Goal: Task Accomplishment & Management: Manage account settings

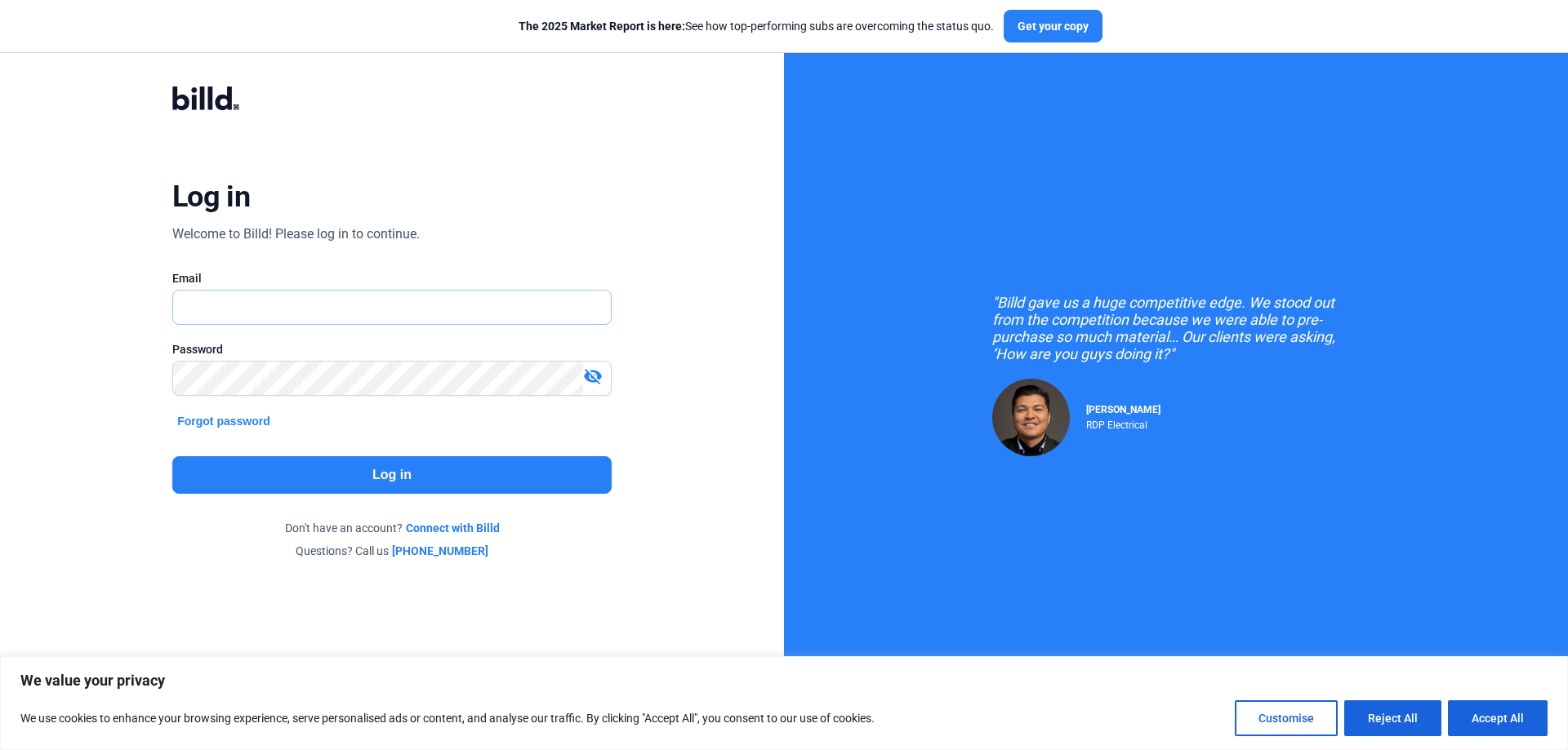
click at [261, 311] on input "text" at bounding box center [382, 307] width 420 height 33
click at [359, 296] on input "[EMAIL_ADDRESS][DOMAIN_NAME]" at bounding box center [391, 307] width 438 height 33
drag, startPoint x: 359, startPoint y: 303, endPoint x: 88, endPoint y: 298, distance: 271.0
click at [88, 298] on div "Log in Welcome to Billd! Please log in to continue. Email [EMAIL_ADDRESS][DOMAI…" at bounding box center [392, 322] width 784 height 645
type input "[EMAIL_ADDRESS][DOMAIN_NAME]"
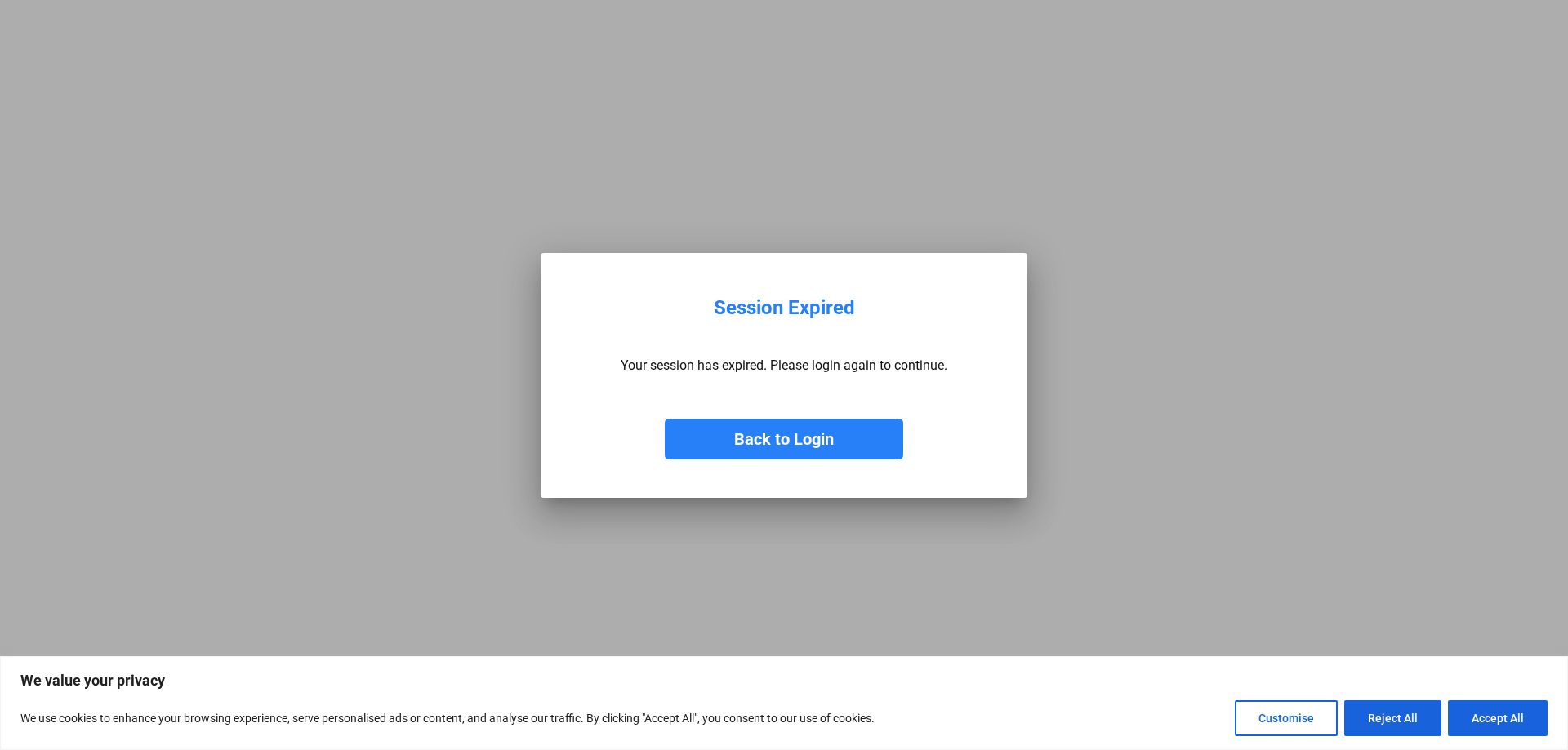
click at [690, 431] on button "Back to Login" at bounding box center [784, 439] width 238 height 41
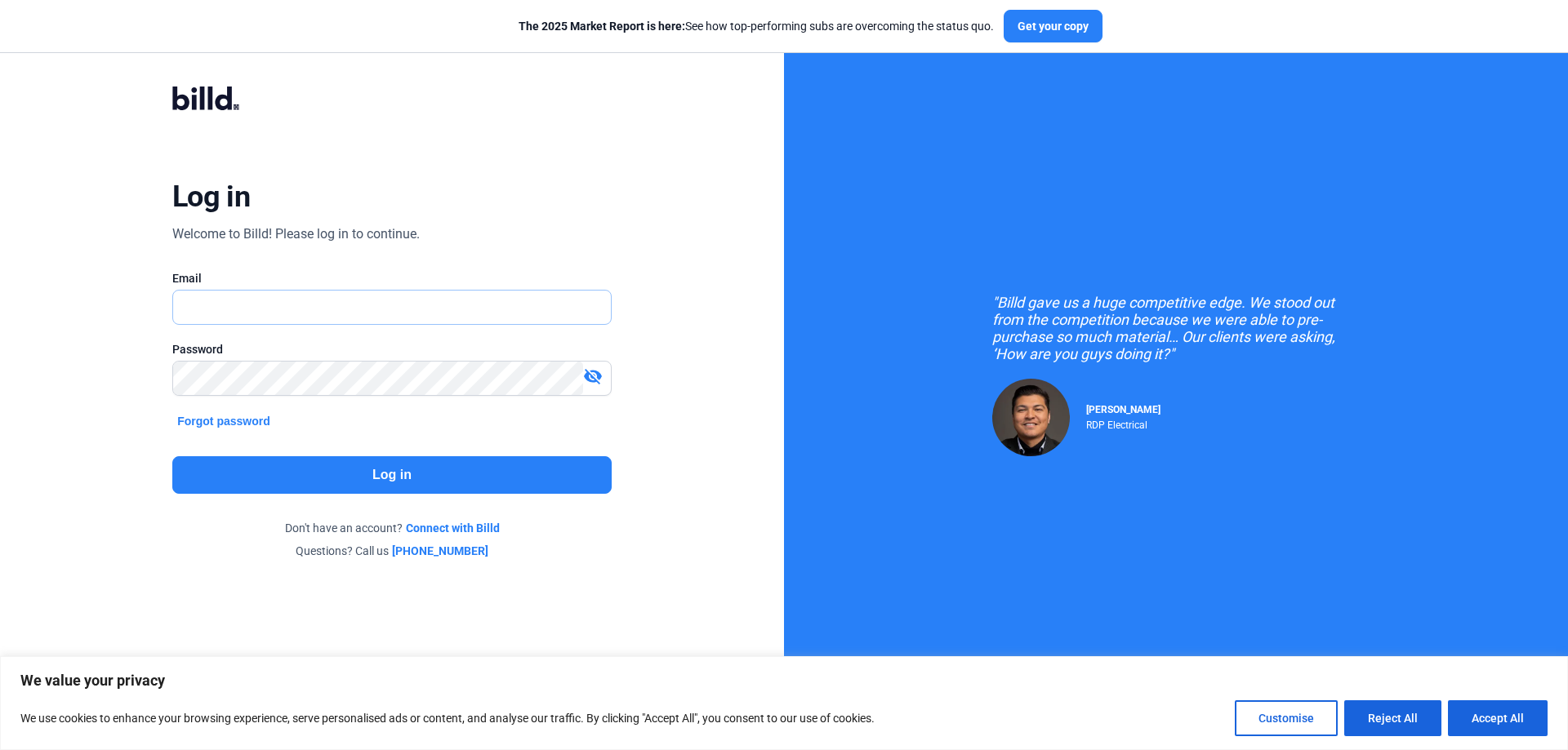
type input "[EMAIL_ADDRESS][DOMAIN_NAME]"
click at [374, 476] on button "Log in" at bounding box center [392, 475] width 439 height 38
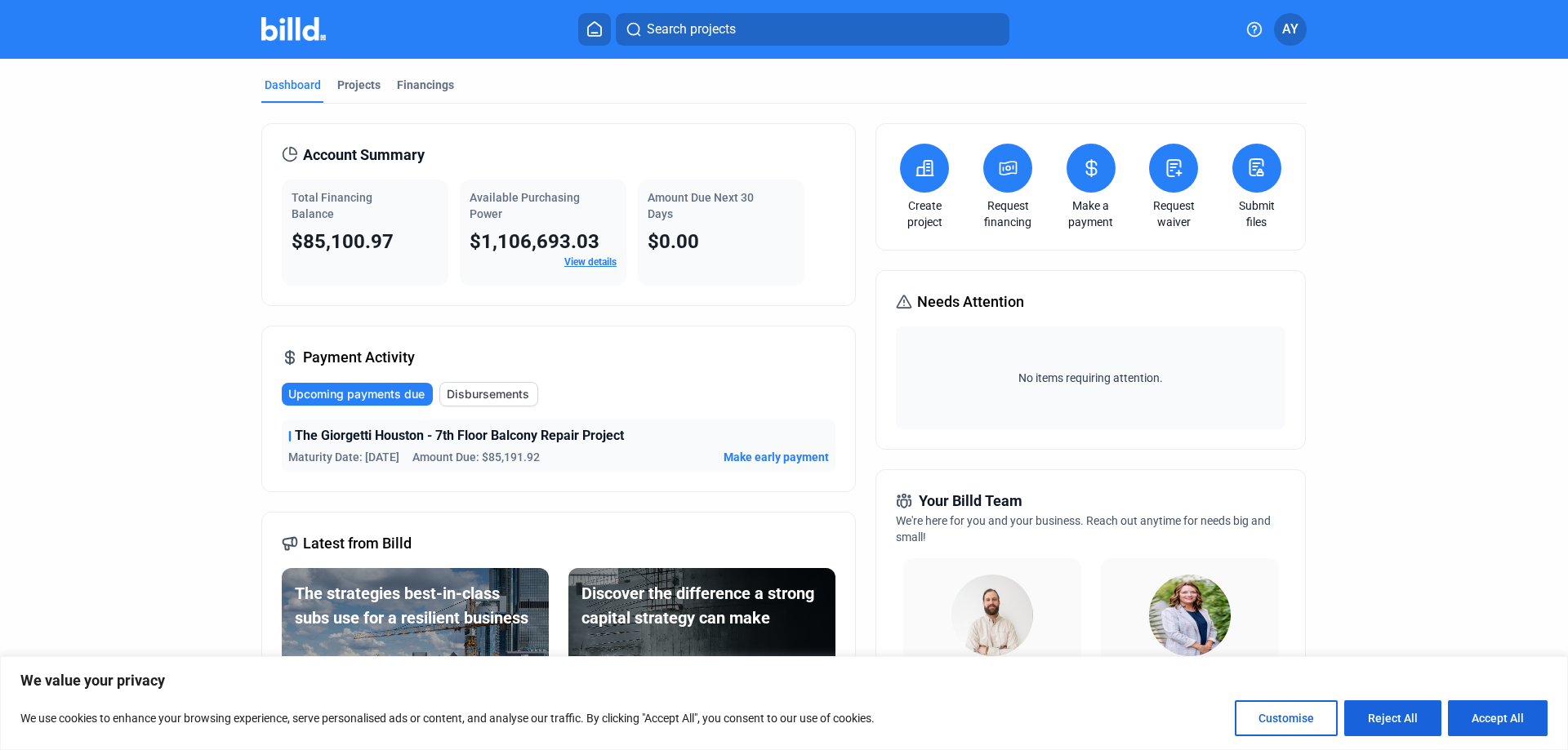
click at [1286, 25] on span "AY" at bounding box center [1290, 29] width 17 height 20
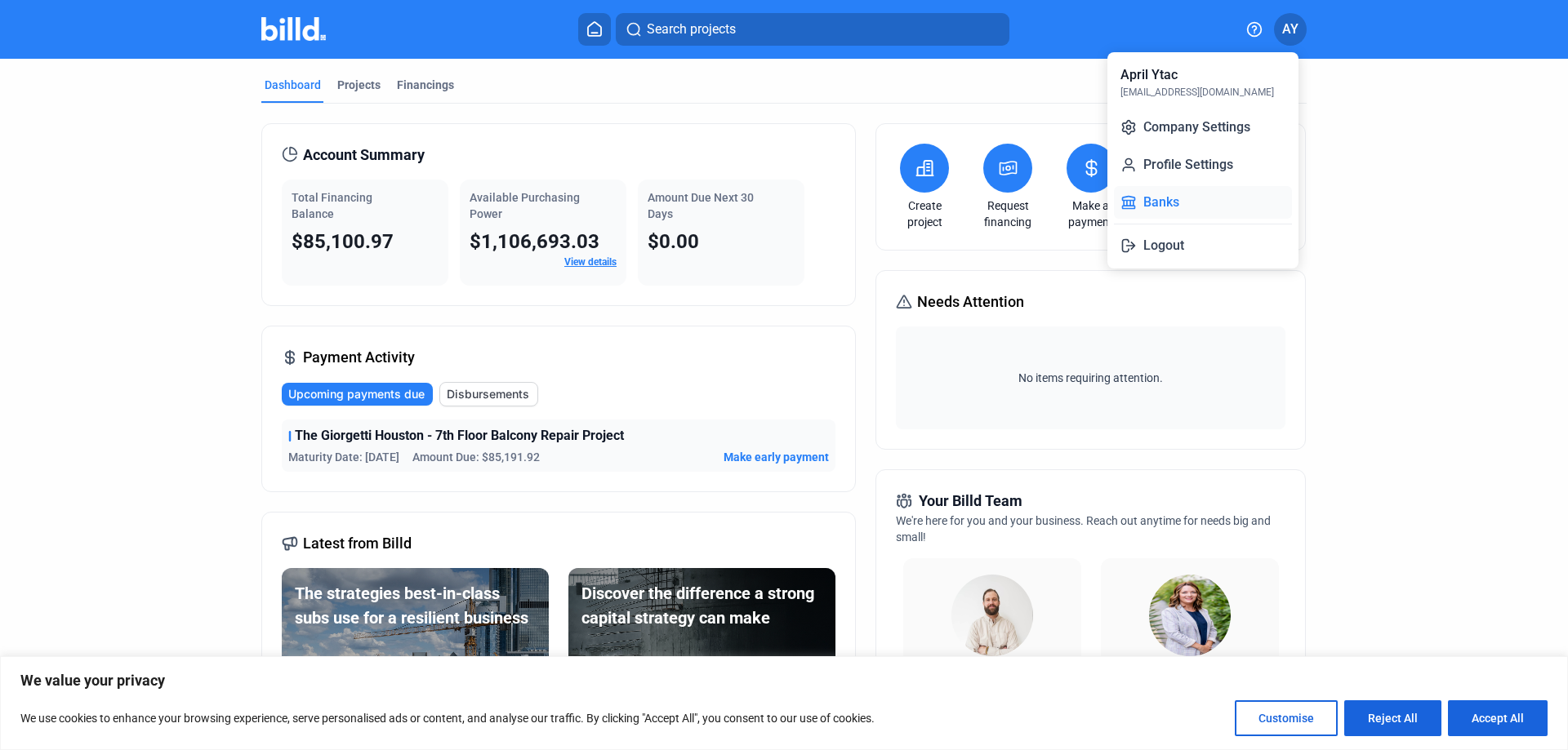
click at [1170, 198] on button "Banks" at bounding box center [1203, 202] width 178 height 32
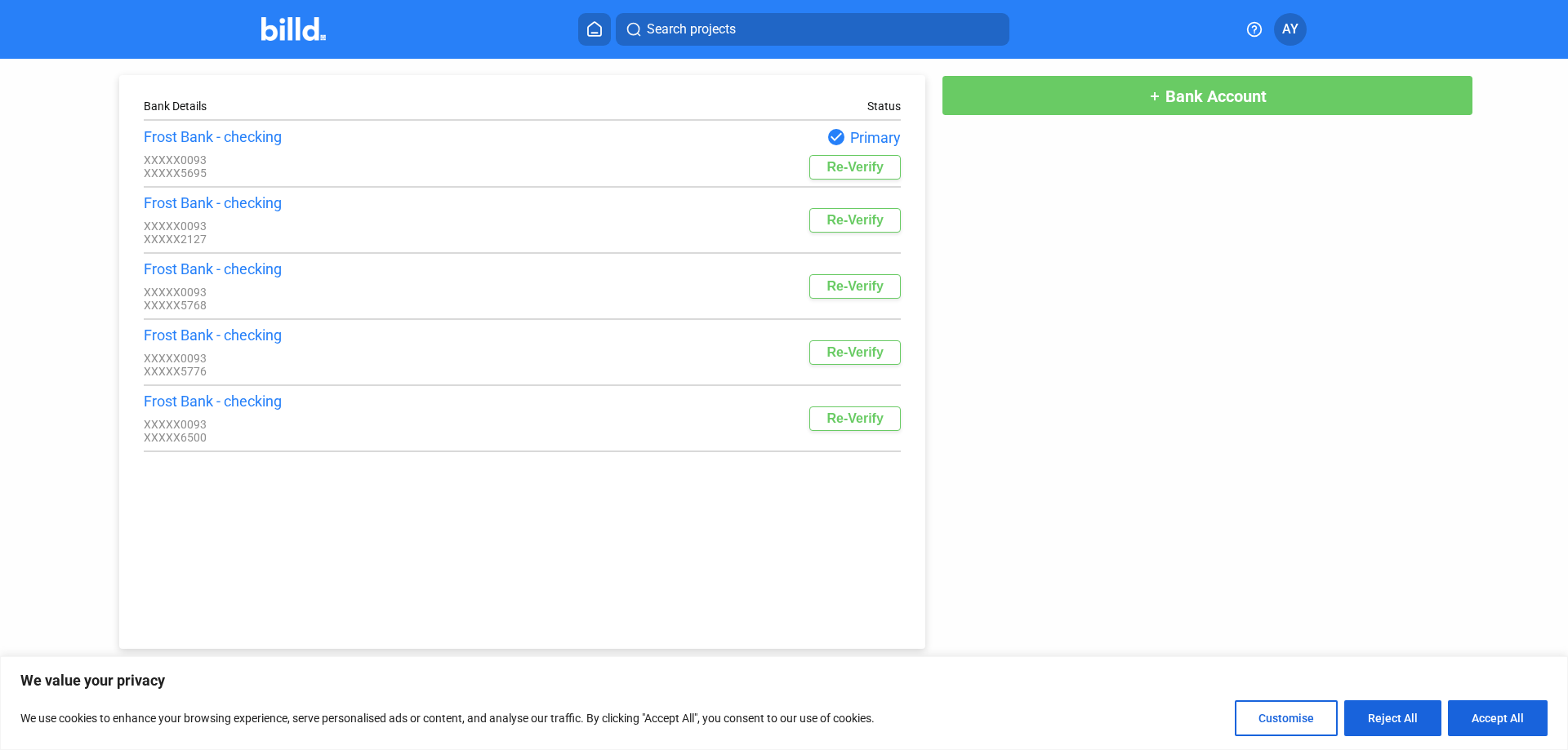
click at [839, 175] on button "Re-Verify" at bounding box center [855, 167] width 91 height 24
click at [1338, 281] on div "Bank Details Status Frost Bank - checking XXXXX0093 XXXXX5695 check_circle Prim…" at bounding box center [784, 353] width 1411 height 590
click at [1295, 34] on span "AY" at bounding box center [1290, 29] width 17 height 20
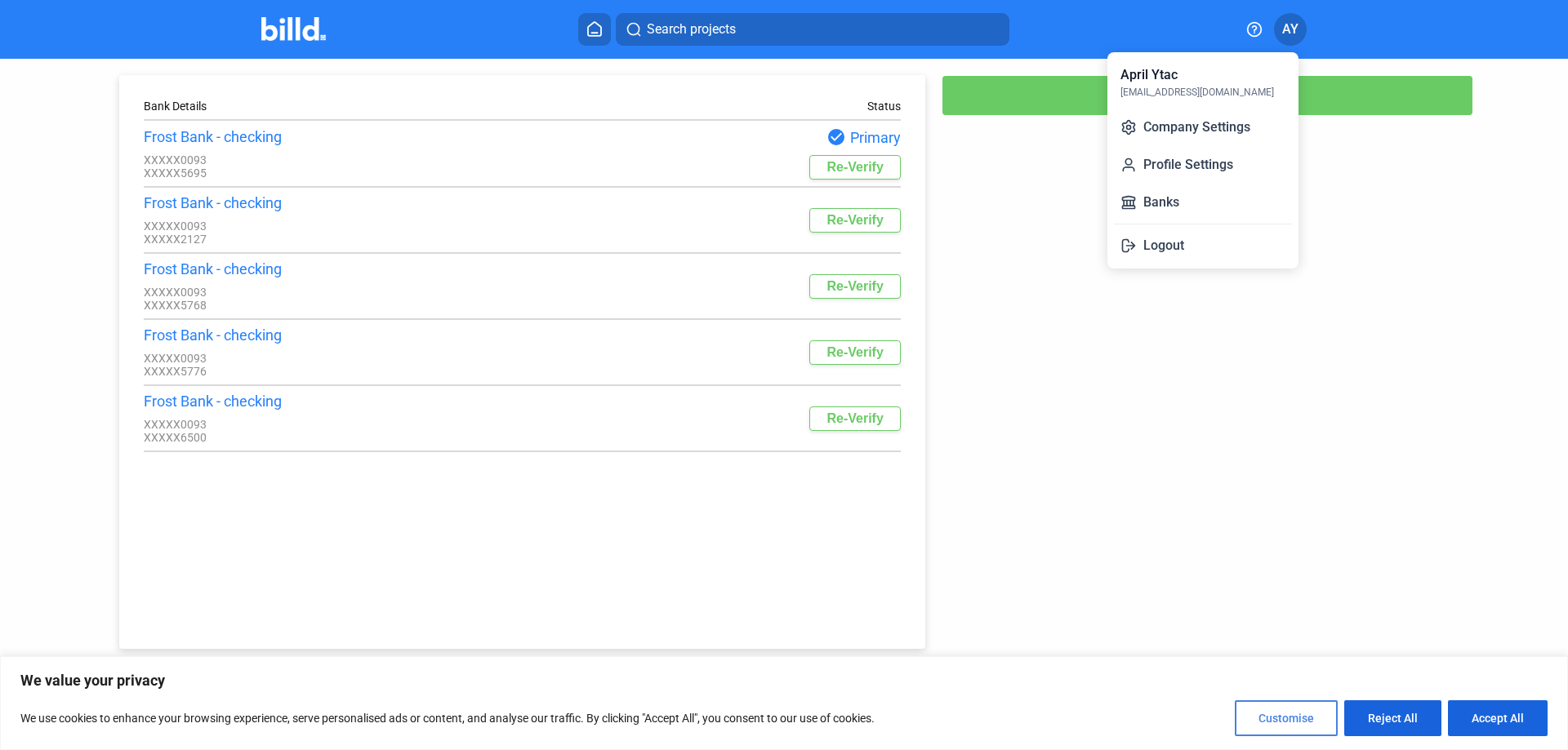
click at [1310, 730] on button "Customise" at bounding box center [1286, 718] width 102 height 36
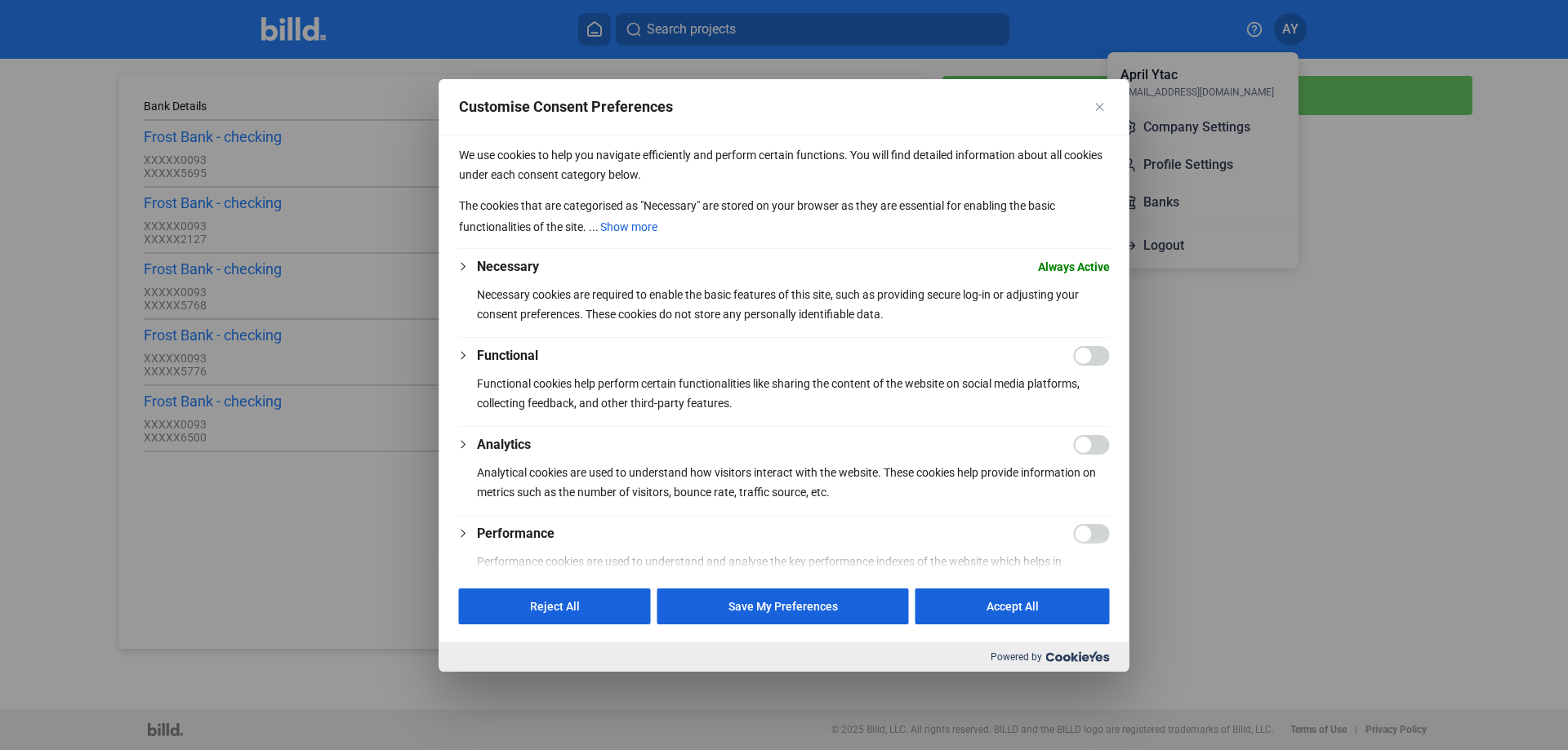
click at [1095, 108] on button "Close" at bounding box center [1100, 107] width 20 height 20
